Goal: Information Seeking & Learning: Learn about a topic

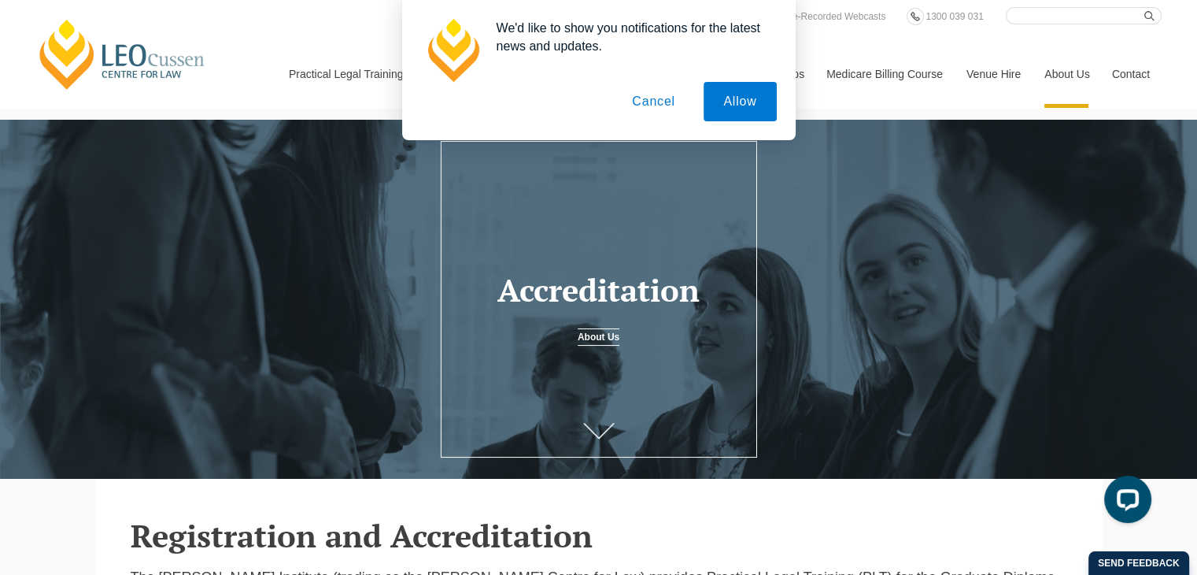
click at [686, 98] on button "Cancel" at bounding box center [653, 101] width 83 height 39
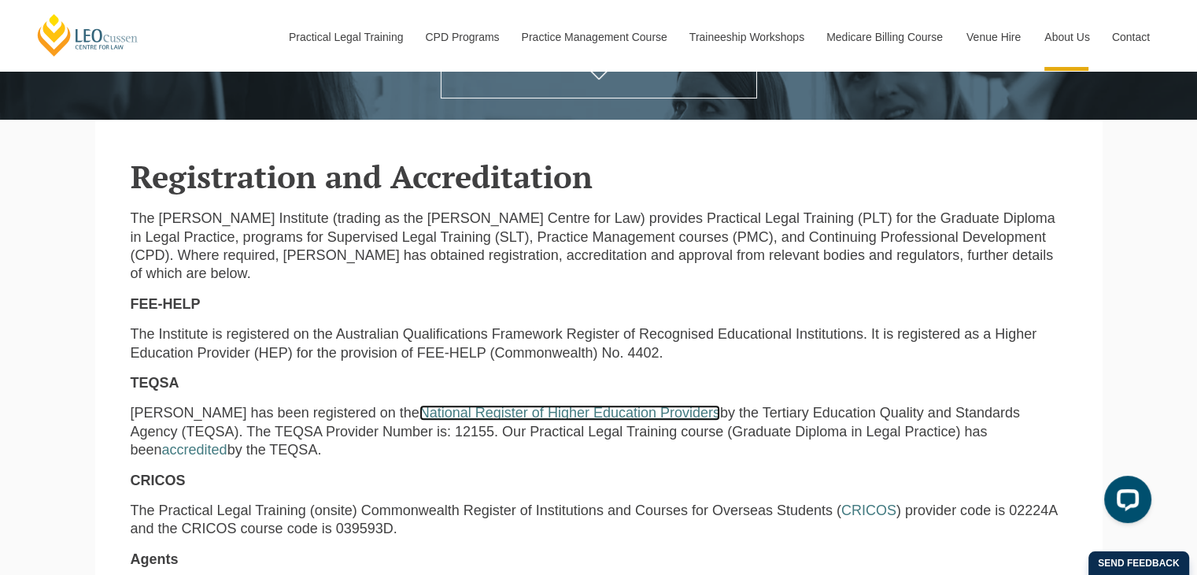
scroll to position [315, 0]
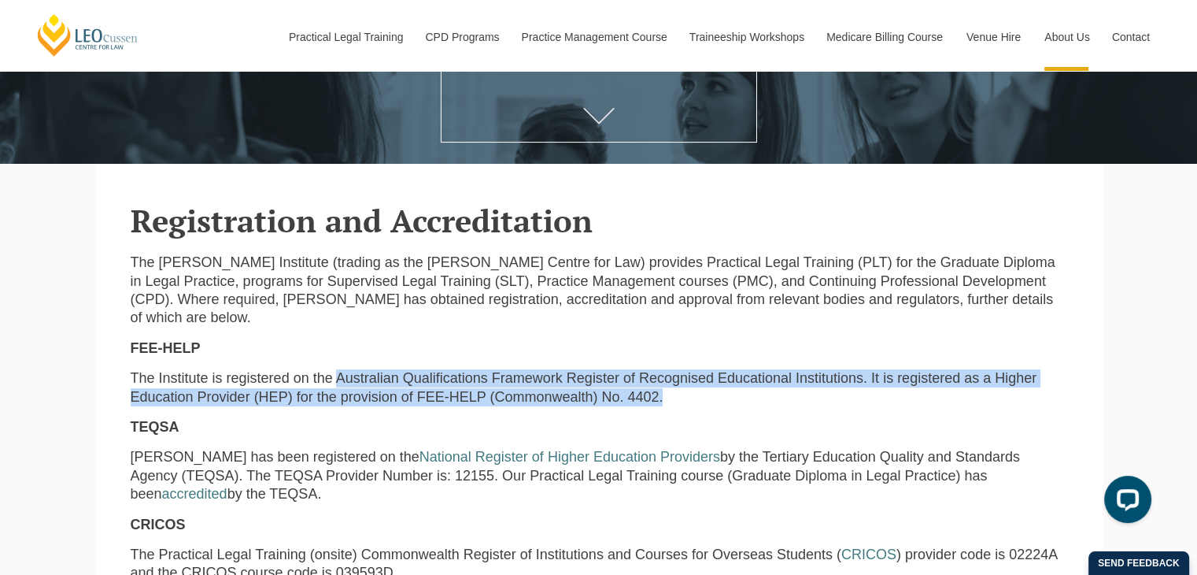
drag, startPoint x: 334, startPoint y: 377, endPoint x: 856, endPoint y: 401, distance: 523.2
click at [856, 401] on p "The Institute is registered on the Australian Qualifications Framework Register…" at bounding box center [599, 387] width 937 height 37
copy p "Australian Qualifications Framework Register of Recognised Educational Institut…"
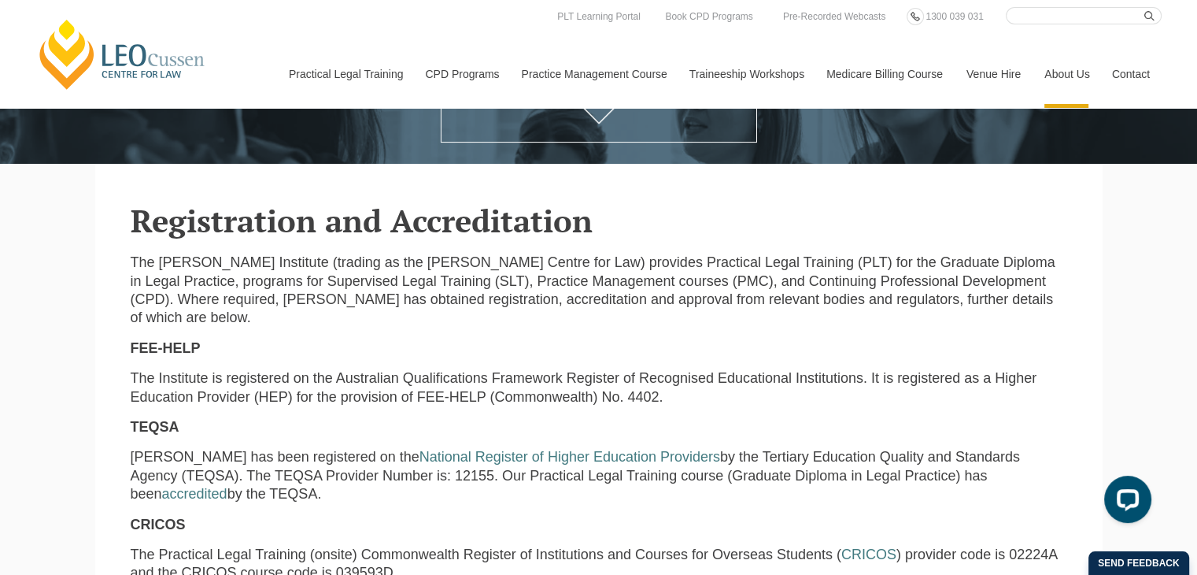
click at [198, 289] on p "The [PERSON_NAME] Institute (trading as the [PERSON_NAME] Centre for Law) provi…" at bounding box center [599, 290] width 937 height 74
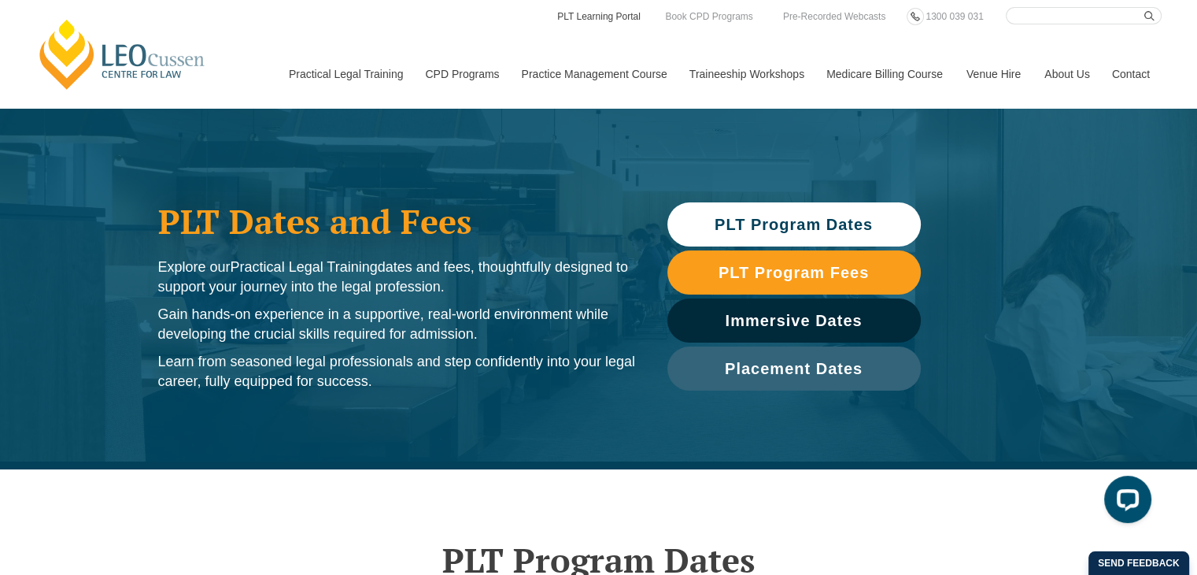
click at [604, 20] on link "PLT Learning Portal" at bounding box center [599, 16] width 87 height 17
